Goal: Task Accomplishment & Management: Manage account settings

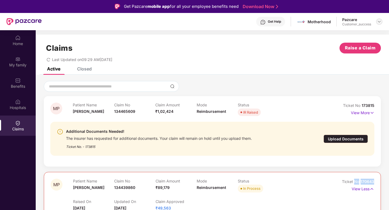
click at [378, 23] on img at bounding box center [379, 21] width 4 height 4
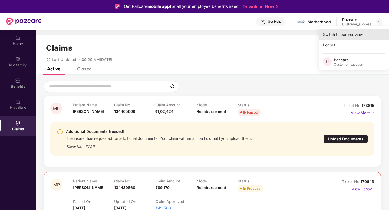
click at [364, 32] on div "Switch to partner view" at bounding box center [354, 34] width 70 height 11
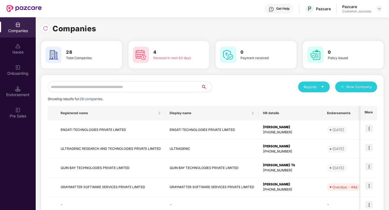
click at [137, 86] on input "text" at bounding box center [124, 87] width 153 height 11
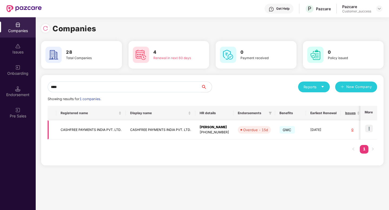
type input "****"
click at [369, 126] on img at bounding box center [369, 129] width 8 height 8
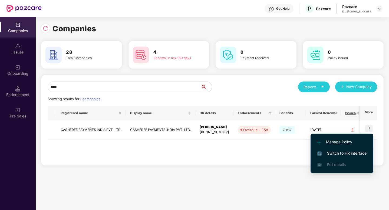
click at [356, 153] on span "Switch to HR interface" at bounding box center [341, 154] width 49 height 6
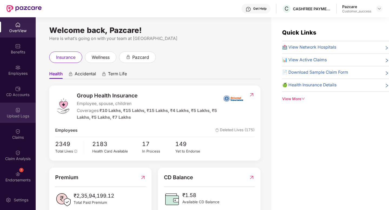
click at [16, 110] on img at bounding box center [17, 110] width 5 height 5
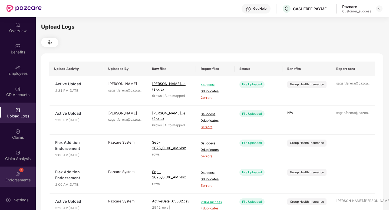
click at [18, 178] on div "Endorsements" at bounding box center [18, 180] width 36 height 5
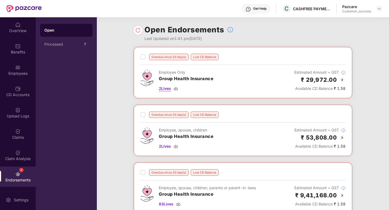
click at [167, 87] on span "2 Lives" at bounding box center [165, 89] width 12 height 6
click at [10, 69] on div "Employees" at bounding box center [18, 70] width 36 height 20
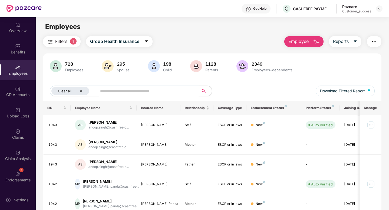
click at [81, 93] on icon "close" at bounding box center [81, 91] width 4 height 4
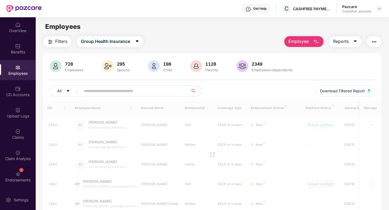
click at [94, 92] on input "text" at bounding box center [132, 91] width 97 height 8
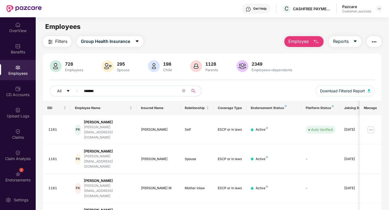
drag, startPoint x: 113, startPoint y: 91, endPoint x: 37, endPoint y: 85, distance: 76.2
click at [52, 85] on div "728 Employees 295 Spouse 198 Child 1128 Parents 2349 Employees+dependents All *…" at bounding box center [212, 80] width 338 height 41
paste input "text"
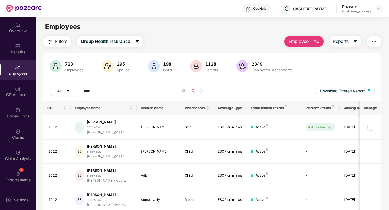
scroll to position [17, 0]
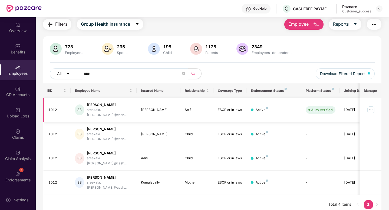
type input "****"
click at [371, 107] on img at bounding box center [370, 110] width 9 height 9
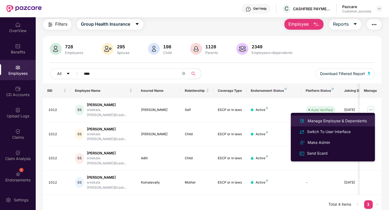
click at [356, 118] on div "Manage Employee & Dependents" at bounding box center [336, 121] width 61 height 6
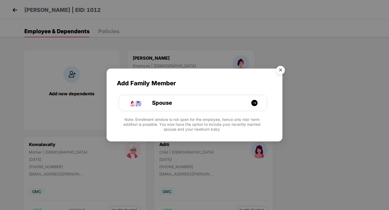
click at [281, 71] on img "Close" at bounding box center [280, 71] width 15 height 15
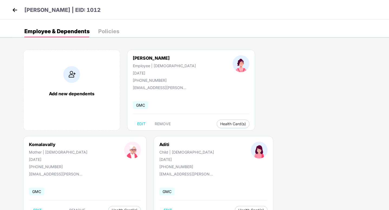
click at [95, 37] on div "Employee & Dependents Policies" at bounding box center [71, 31] width 95 height 12
click at [101, 35] on div "Policies" at bounding box center [108, 31] width 21 height 12
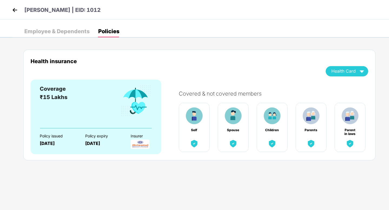
click at [38, 35] on div "Employee & Dependents" at bounding box center [56, 31] width 65 height 12
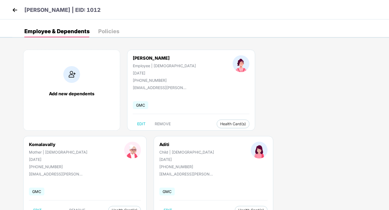
click at [98, 31] on div "Policies" at bounding box center [108, 31] width 21 height 5
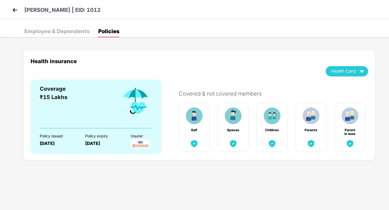
click at [94, 9] on p "[PERSON_NAME] | EID: 1012" at bounding box center [62, 10] width 76 height 8
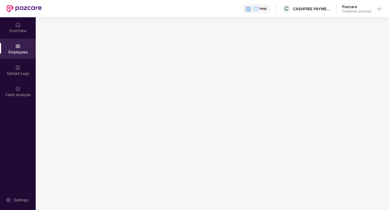
click at [94, 9] on div "Get Help C CASHFREE PAYMENTS INDIA PVT. LTD. Pazcare Customer_success" at bounding box center [212, 8] width 341 height 17
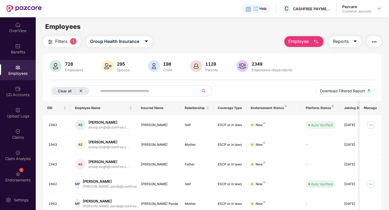
click at [80, 93] on icon "close" at bounding box center [81, 91] width 4 height 4
click at [110, 92] on input "text" at bounding box center [132, 91] width 97 height 8
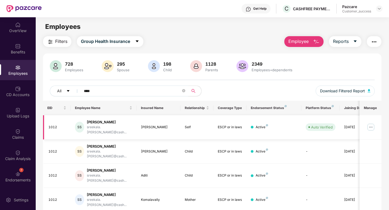
type input "****"
click at [370, 124] on img at bounding box center [370, 127] width 9 height 9
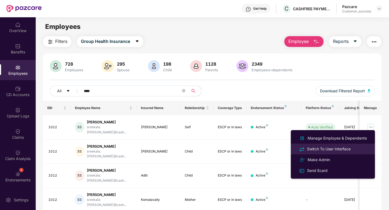
click at [334, 149] on div "Switch To User Interface" at bounding box center [329, 149] width 46 height 6
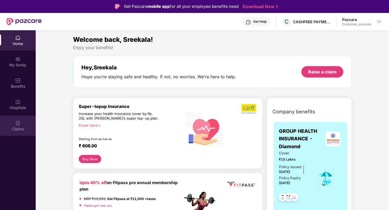
click at [11, 125] on div "Claims" at bounding box center [18, 126] width 36 height 20
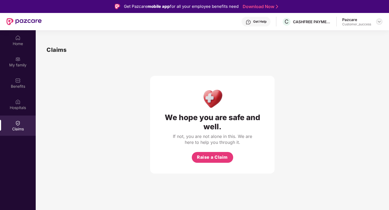
click at [379, 24] on img at bounding box center [379, 21] width 4 height 4
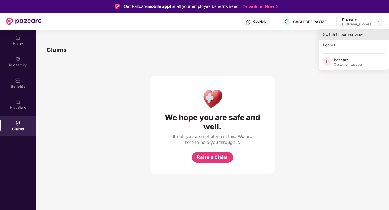
click at [361, 33] on div "Switch to partner view" at bounding box center [354, 34] width 70 height 11
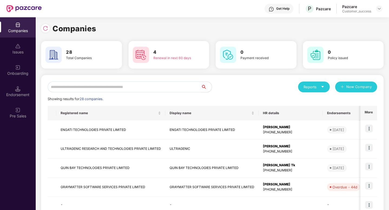
click at [95, 84] on input "text" at bounding box center [124, 87] width 153 height 11
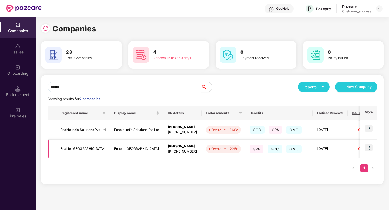
type input "******"
click at [368, 147] on img at bounding box center [369, 148] width 8 height 8
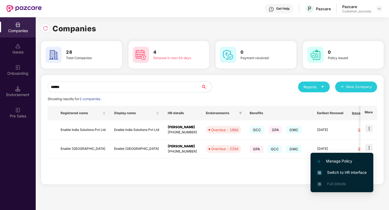
click at [334, 174] on span "Switch to HR interface" at bounding box center [341, 173] width 49 height 6
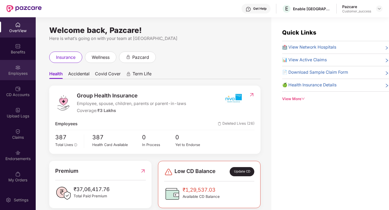
click at [16, 70] on div "Employees" at bounding box center [18, 70] width 36 height 20
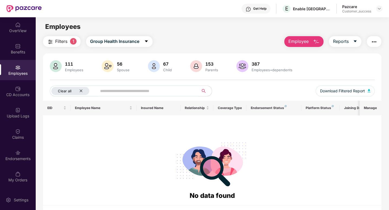
click at [81, 89] on icon "close" at bounding box center [81, 91] width 4 height 4
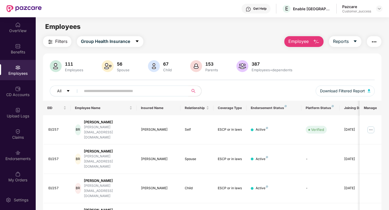
click at [84, 90] on span at bounding box center [132, 91] width 111 height 11
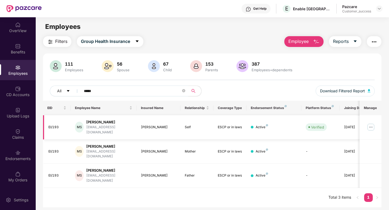
type input "*****"
drag, startPoint x: 62, startPoint y: 125, endPoint x: 48, endPoint y: 125, distance: 14.3
click at [48, 125] on td "EI/193" at bounding box center [57, 127] width 28 height 24
copy div "EI/193"
click at [370, 125] on img at bounding box center [370, 127] width 9 height 9
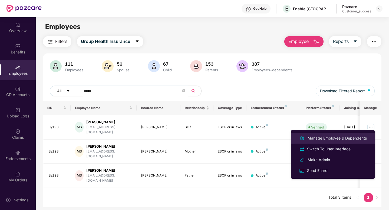
click at [347, 136] on div "Manage Employee & Dependents" at bounding box center [336, 138] width 61 height 6
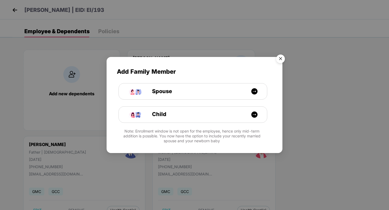
click at [277, 62] on img "Close" at bounding box center [280, 59] width 15 height 15
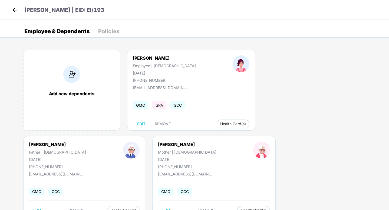
click at [139, 79] on div "[PHONE_NUMBER]" at bounding box center [164, 80] width 63 height 5
drag, startPoint x: 163, startPoint y: 79, endPoint x: 131, endPoint y: 80, distance: 32.4
click at [131, 80] on div "[PERSON_NAME] Employee | [DEMOGRAPHIC_DATA] [DATE] [PHONE_NUMBER]" at bounding box center [164, 68] width 100 height 27
copy div "[PHONE_NUMBER]"
drag, startPoint x: 157, startPoint y: 73, endPoint x: 125, endPoint y: 63, distance: 33.0
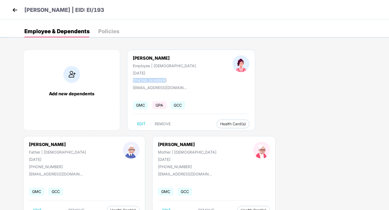
click at [125, 63] on div "[PERSON_NAME] Employee | [DEMOGRAPHIC_DATA] [DATE] [PHONE_NUMBER]" at bounding box center [164, 68] width 100 height 27
copy div "Employee | [DEMOGRAPHIC_DATA] [DATE]"
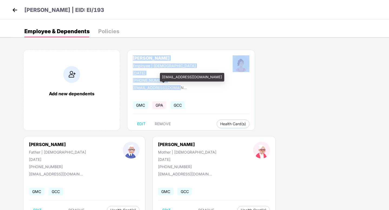
drag, startPoint x: 133, startPoint y: 57, endPoint x: 176, endPoint y: 87, distance: 52.5
click at [176, 87] on div "[PERSON_NAME] Employee | [DEMOGRAPHIC_DATA] [DATE] [PHONE_NUMBER] [EMAIL_ADDRES…" at bounding box center [191, 90] width 128 height 81
copy div "[PERSON_NAME] Employee | [DEMOGRAPHIC_DATA] [DATE] [PHONE_NUMBER] [EMAIL_ADDRES…"
click at [16, 10] on img at bounding box center [15, 10] width 8 height 8
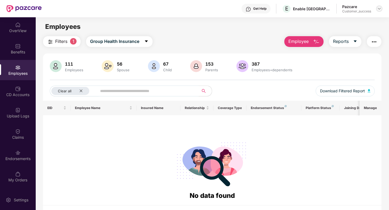
click at [378, 8] on img at bounding box center [379, 8] width 4 height 4
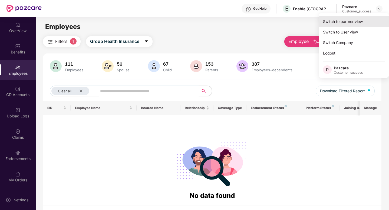
click at [367, 21] on div "Switch to partner view" at bounding box center [354, 21] width 70 height 11
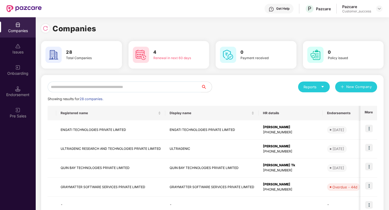
click at [175, 84] on input "text" at bounding box center [124, 87] width 153 height 11
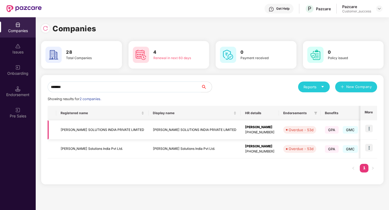
type input "*******"
click at [371, 130] on img at bounding box center [369, 129] width 8 height 8
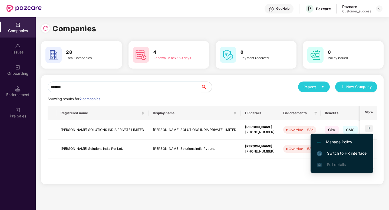
click at [350, 154] on span "Switch to HR interface" at bounding box center [341, 154] width 49 height 6
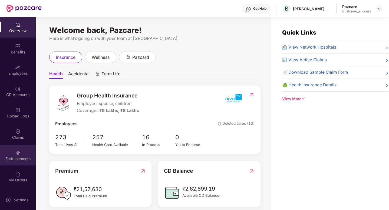
click at [16, 151] on img at bounding box center [17, 152] width 5 height 5
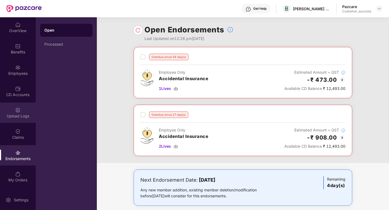
click at [8, 112] on div "Upload Logs" at bounding box center [18, 113] width 36 height 20
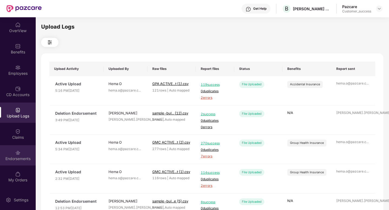
click at [21, 164] on div "Endorsements" at bounding box center [18, 155] width 36 height 20
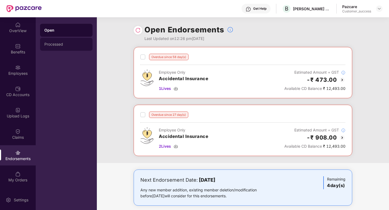
click at [70, 48] on div "Processed" at bounding box center [66, 44] width 52 height 13
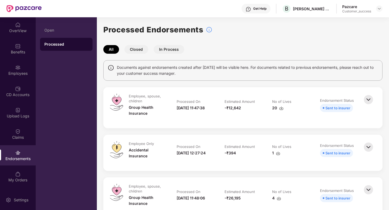
click at [165, 49] on button "In Process" at bounding box center [169, 49] width 31 height 9
click at [134, 52] on button "Closed" at bounding box center [136, 49] width 24 height 9
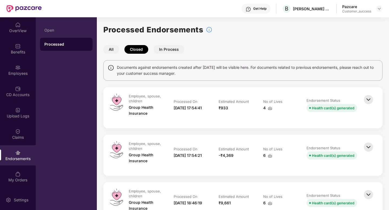
click at [113, 50] on button "All" at bounding box center [111, 49] width 16 height 9
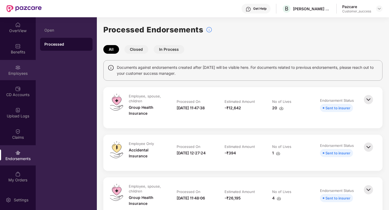
click at [13, 68] on div "Employees" at bounding box center [18, 70] width 36 height 20
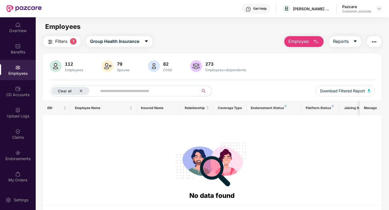
click at [82, 90] on icon "close" at bounding box center [81, 91] width 4 height 4
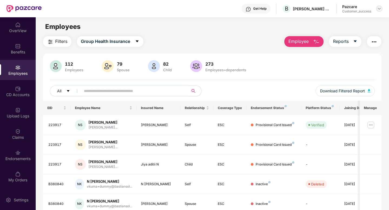
click at [377, 8] on img at bounding box center [379, 8] width 4 height 4
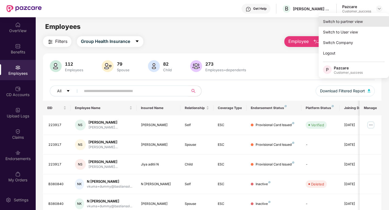
click at [372, 18] on div "Switch to partner view" at bounding box center [354, 21] width 70 height 11
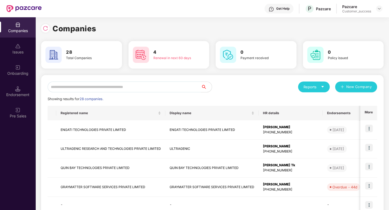
click at [94, 87] on input "text" at bounding box center [124, 87] width 153 height 11
